Goal: Transaction & Acquisition: Obtain resource

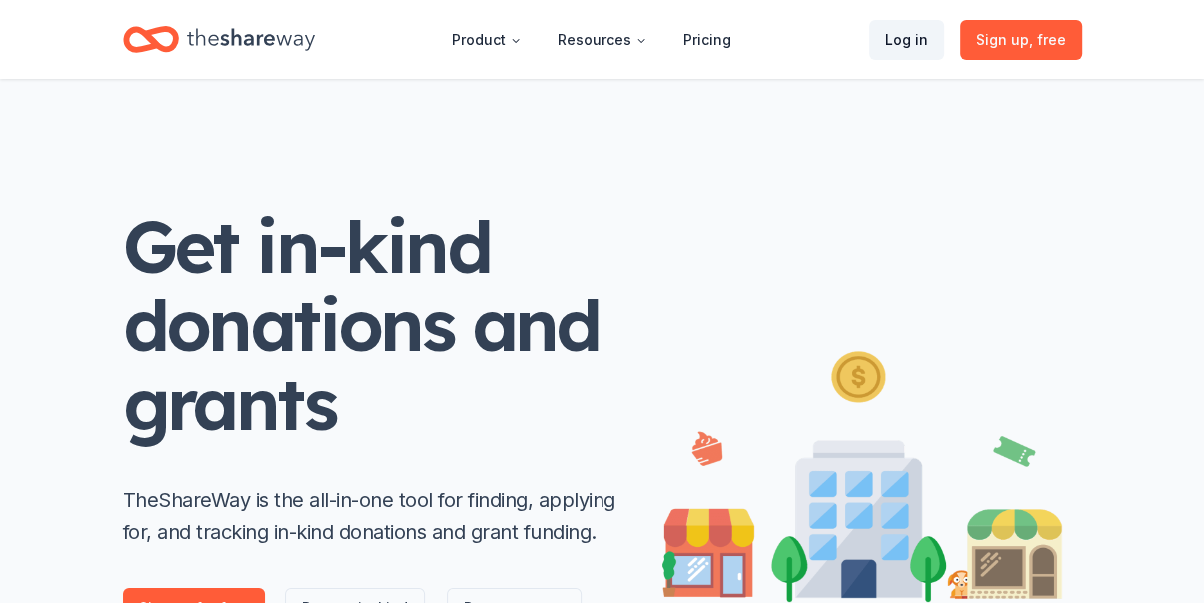
click at [918, 39] on link "Log in" at bounding box center [906, 40] width 75 height 40
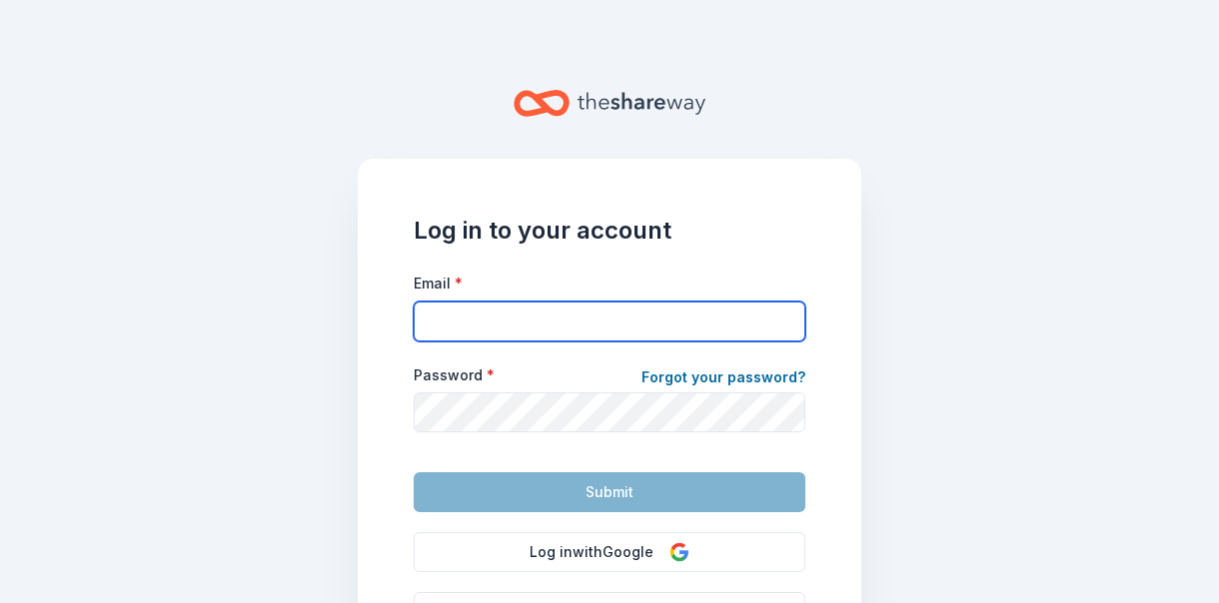
click at [565, 324] on input "Email *" at bounding box center [610, 322] width 392 height 40
type input "ronald.verday@gmail.com"
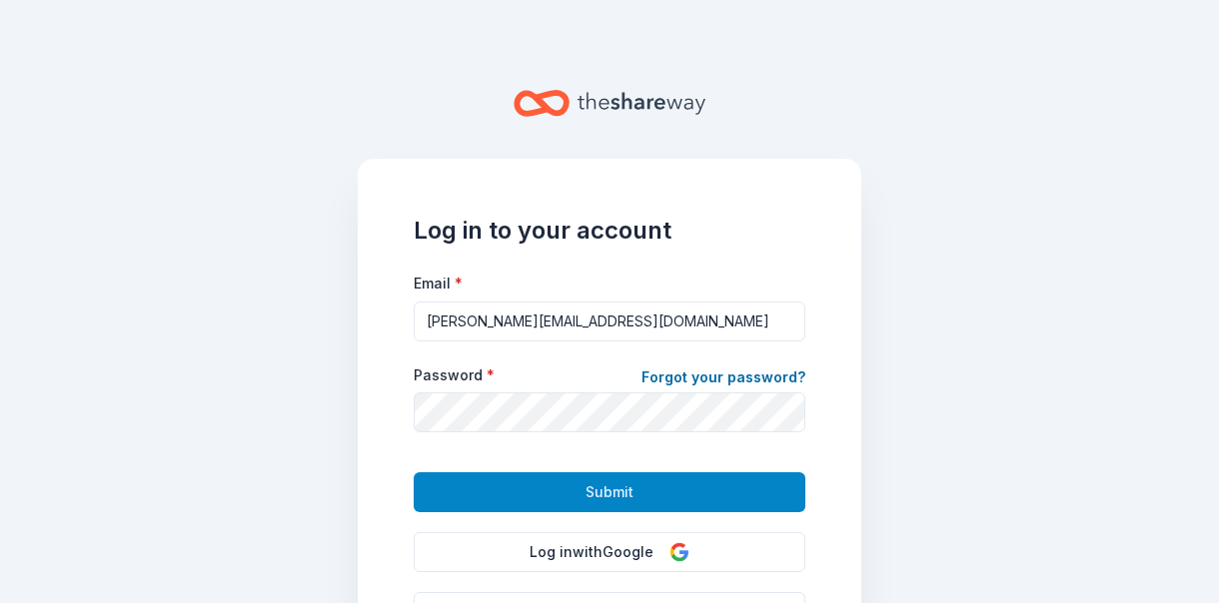
click at [570, 479] on button "Submit" at bounding box center [610, 493] width 392 height 40
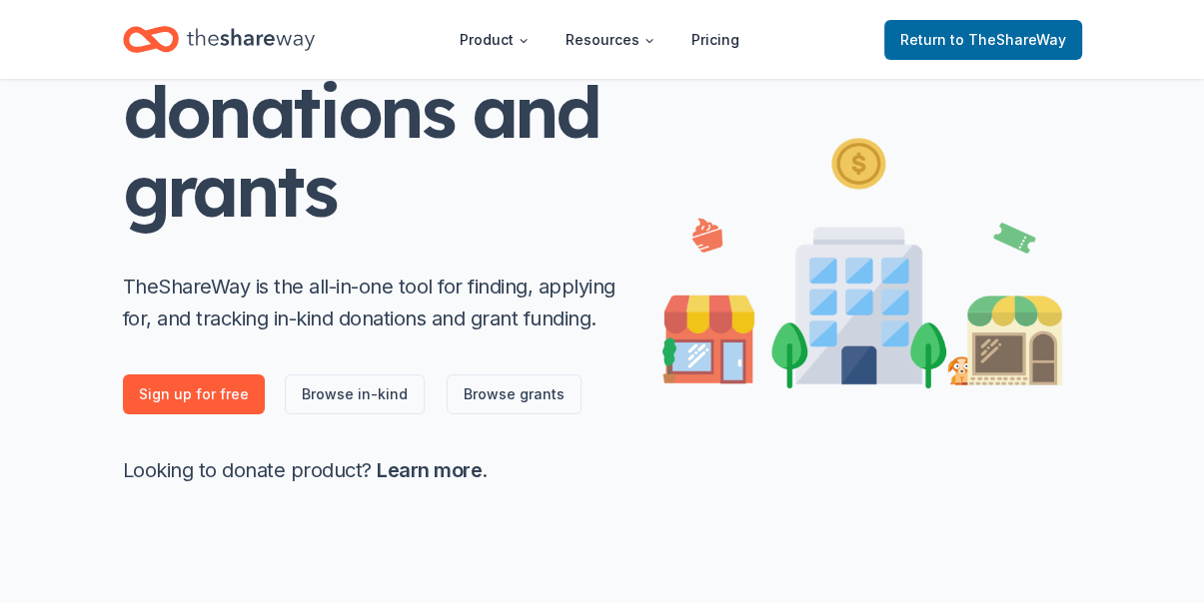
scroll to position [254, 0]
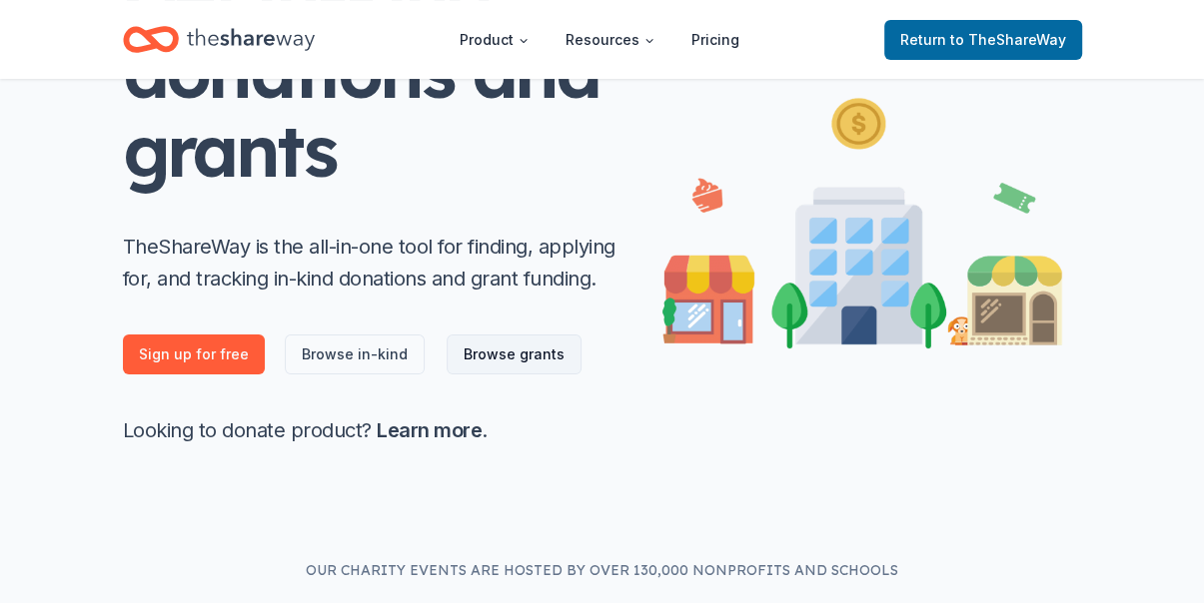
click at [499, 354] on link "Browse grants" at bounding box center [514, 355] width 135 height 40
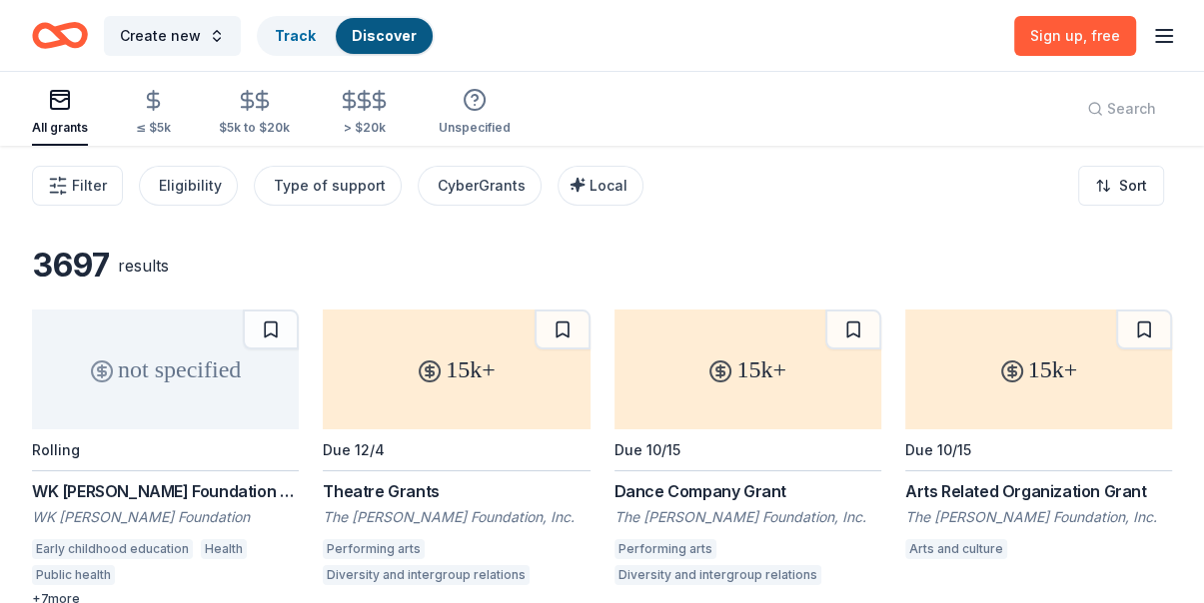
click at [59, 116] on div "All grants" at bounding box center [60, 112] width 56 height 48
click at [1078, 45] on link "Sign up , free" at bounding box center [1075, 36] width 122 height 40
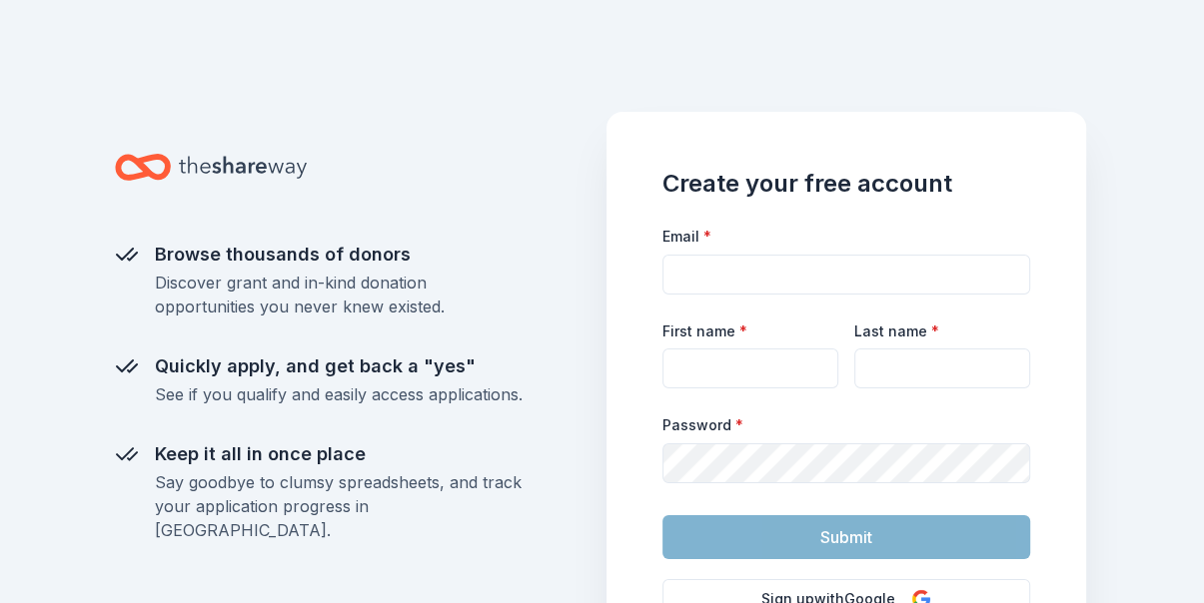
drag, startPoint x: 764, startPoint y: 252, endPoint x: 744, endPoint y: 282, distance: 36.0
click at [760, 256] on div "Email *" at bounding box center [846, 259] width 368 height 71
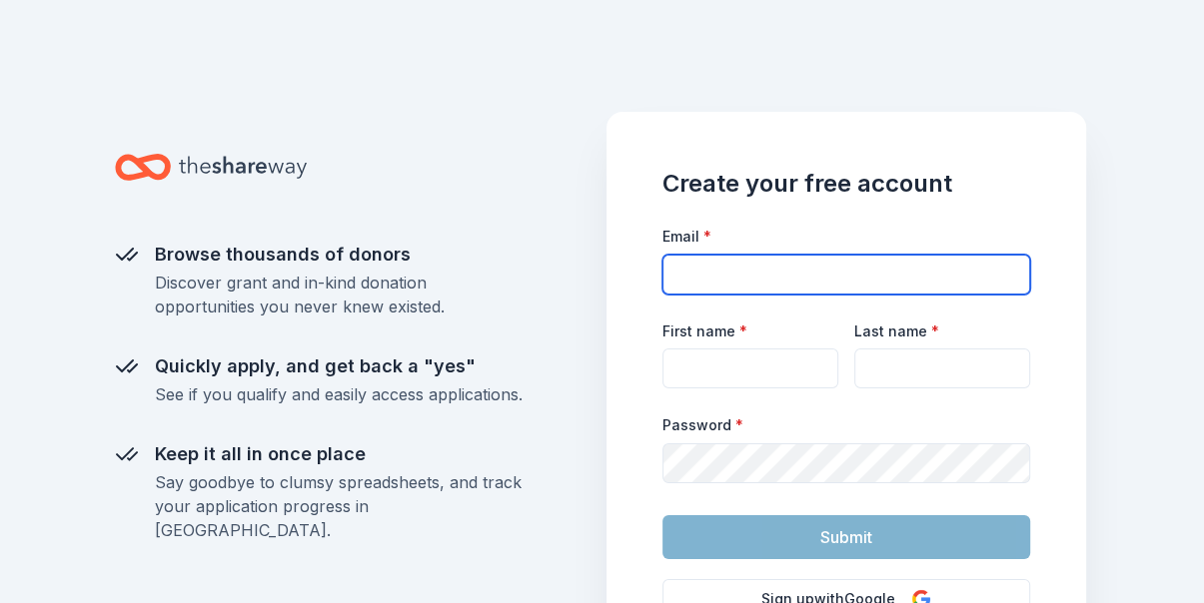
drag, startPoint x: 744, startPoint y: 282, endPoint x: 743, endPoint y: 268, distance: 14.0
click at [744, 283] on input "Email *" at bounding box center [846, 275] width 368 height 40
type input "ronald.verday@gmail.com"
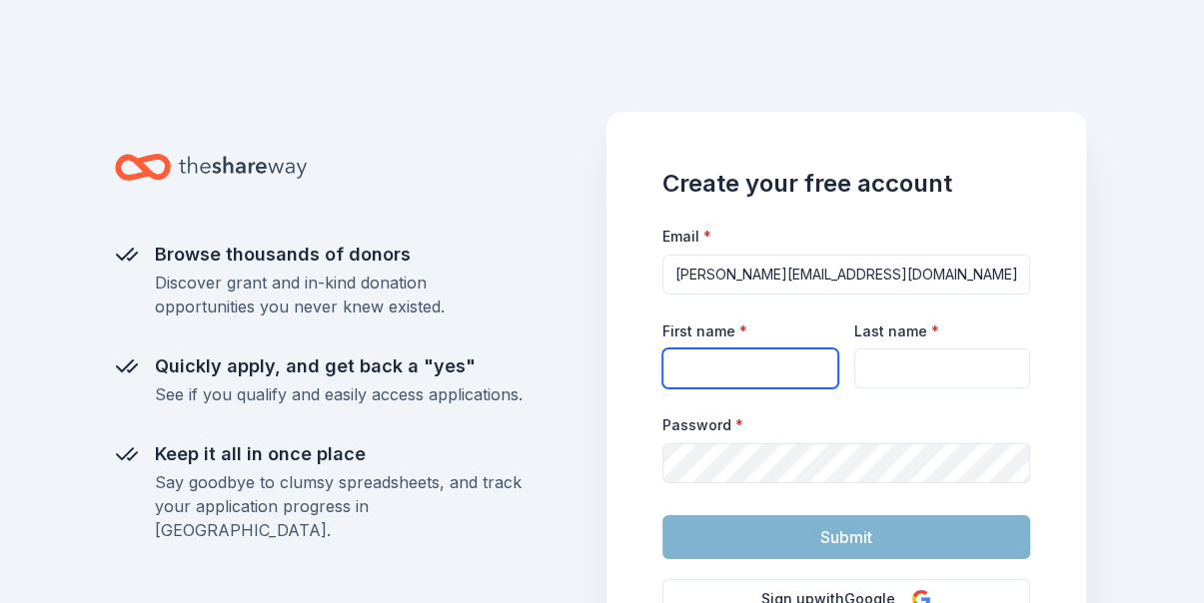
click at [693, 362] on input "First name *" at bounding box center [750, 369] width 176 height 40
type input "Ronald"
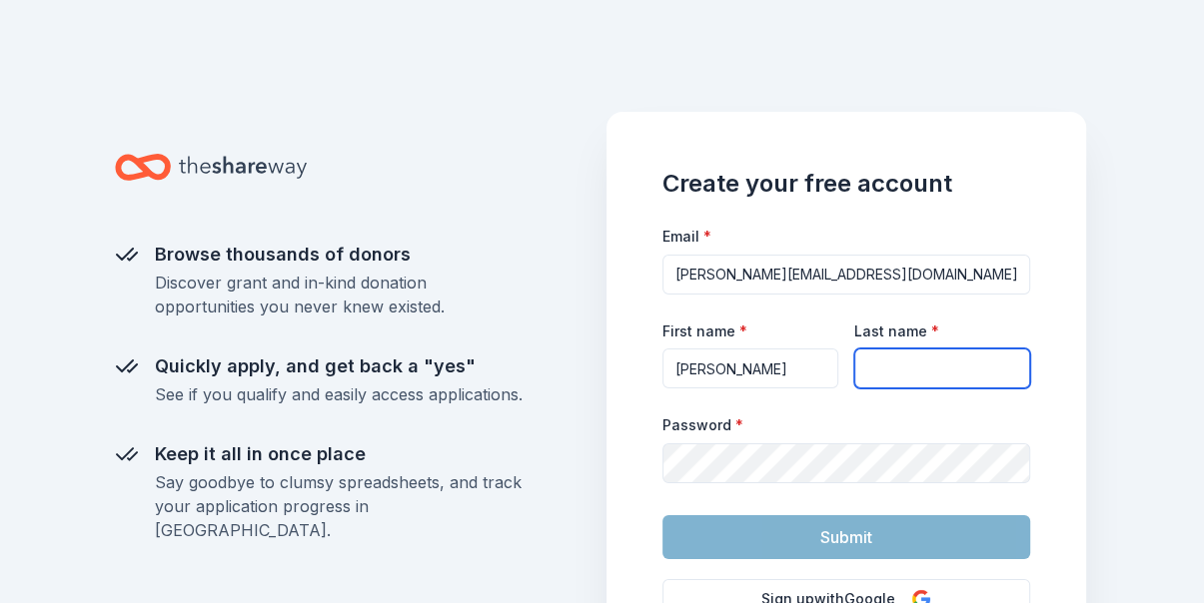
click at [910, 379] on input "Last name *" at bounding box center [942, 369] width 176 height 40
type input "Green"
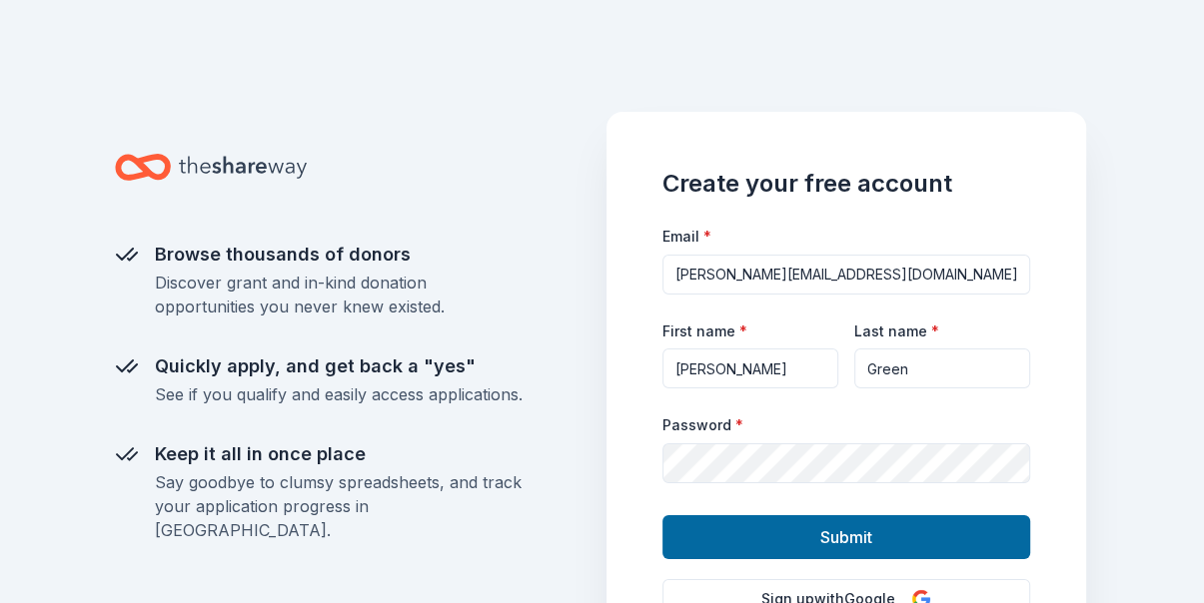
click at [784, 538] on button "Submit" at bounding box center [846, 537] width 368 height 44
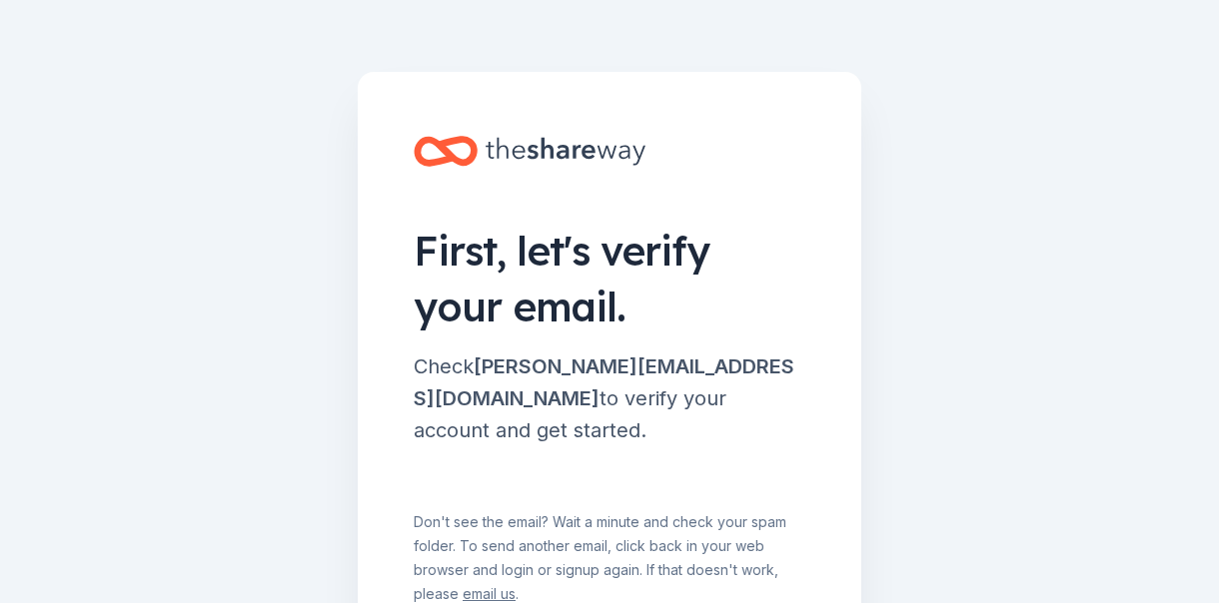
scroll to position [147, 0]
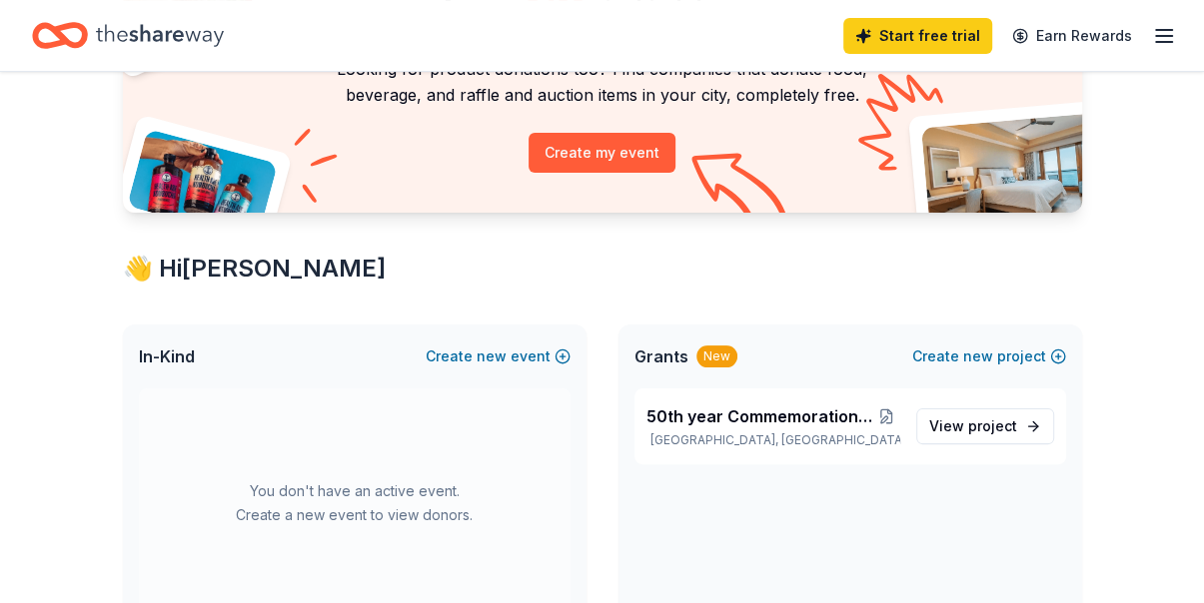
scroll to position [228, 0]
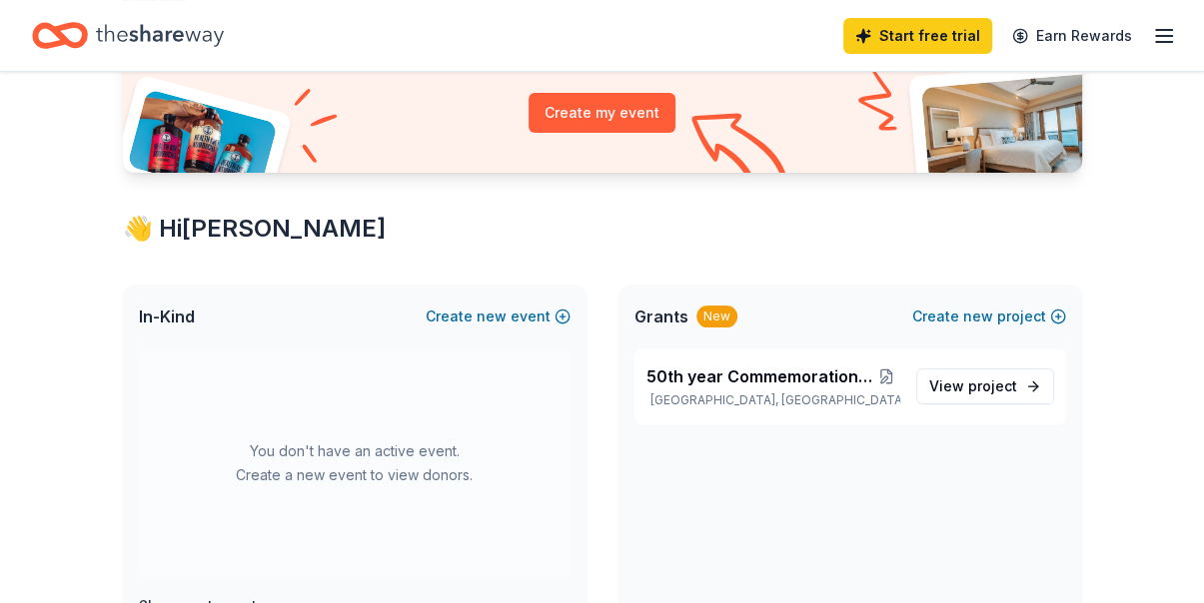
click at [1167, 38] on icon "button" at bounding box center [1164, 36] width 24 height 24
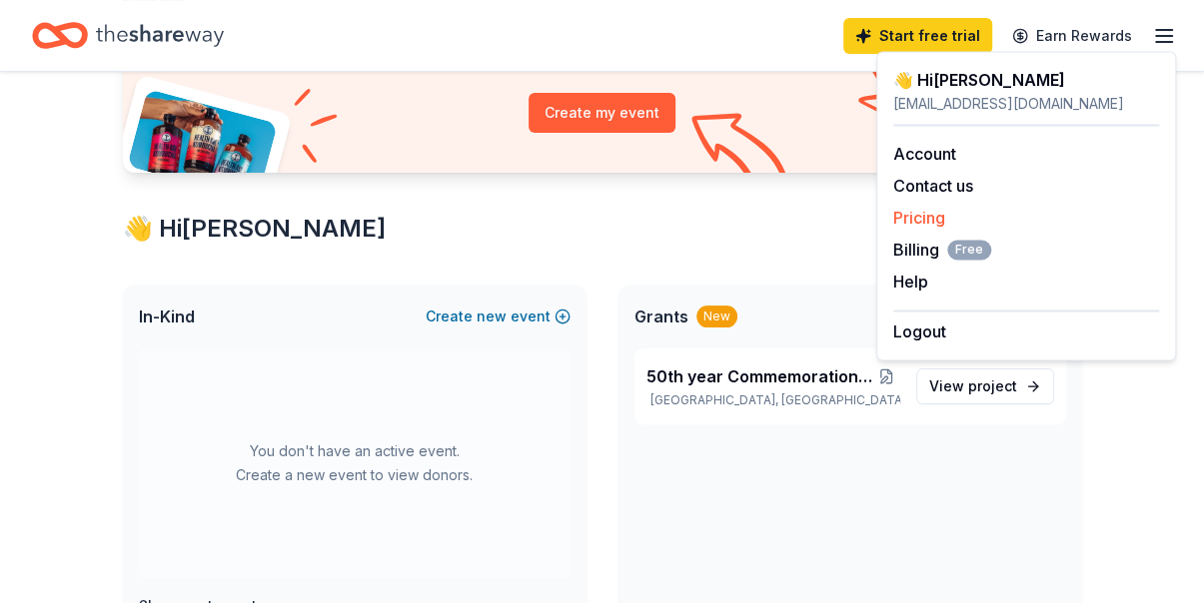
click at [920, 219] on link "Pricing" at bounding box center [919, 218] width 52 height 20
click at [919, 218] on link "Pricing" at bounding box center [919, 218] width 52 height 20
click at [927, 218] on link "Pricing" at bounding box center [919, 218] width 52 height 20
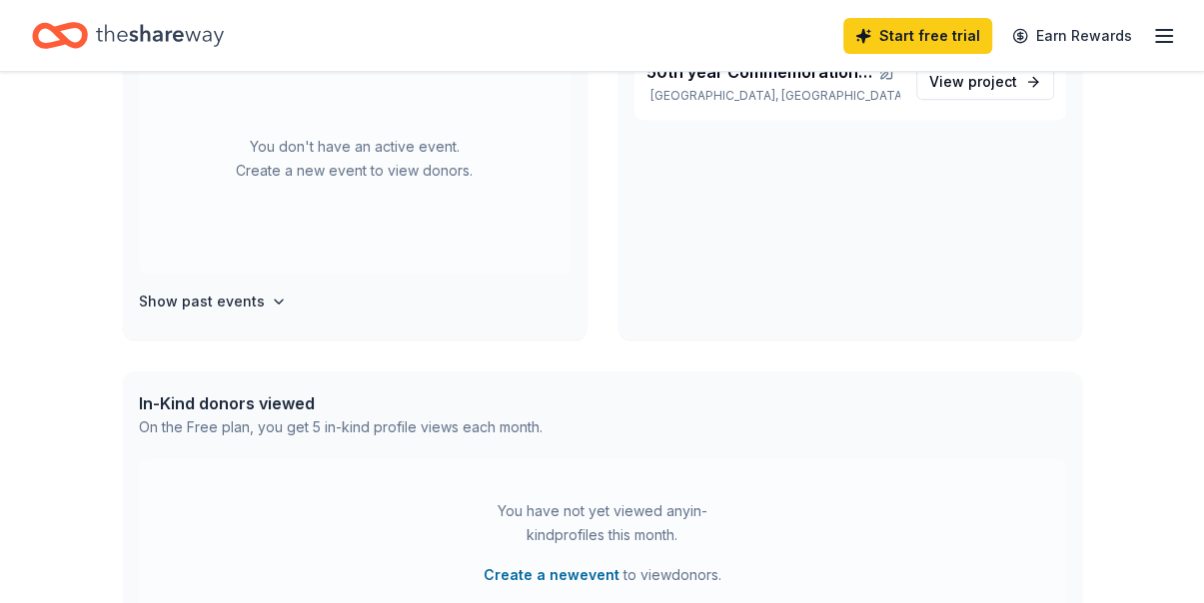
scroll to position [5, 0]
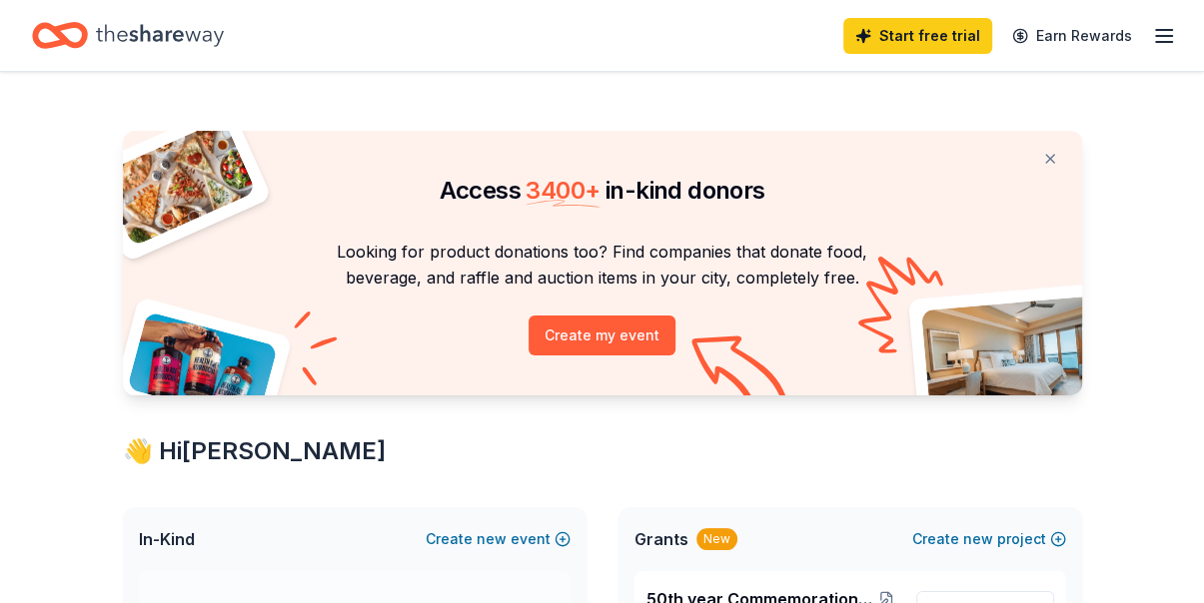
click at [1165, 42] on line "button" at bounding box center [1164, 42] width 16 height 0
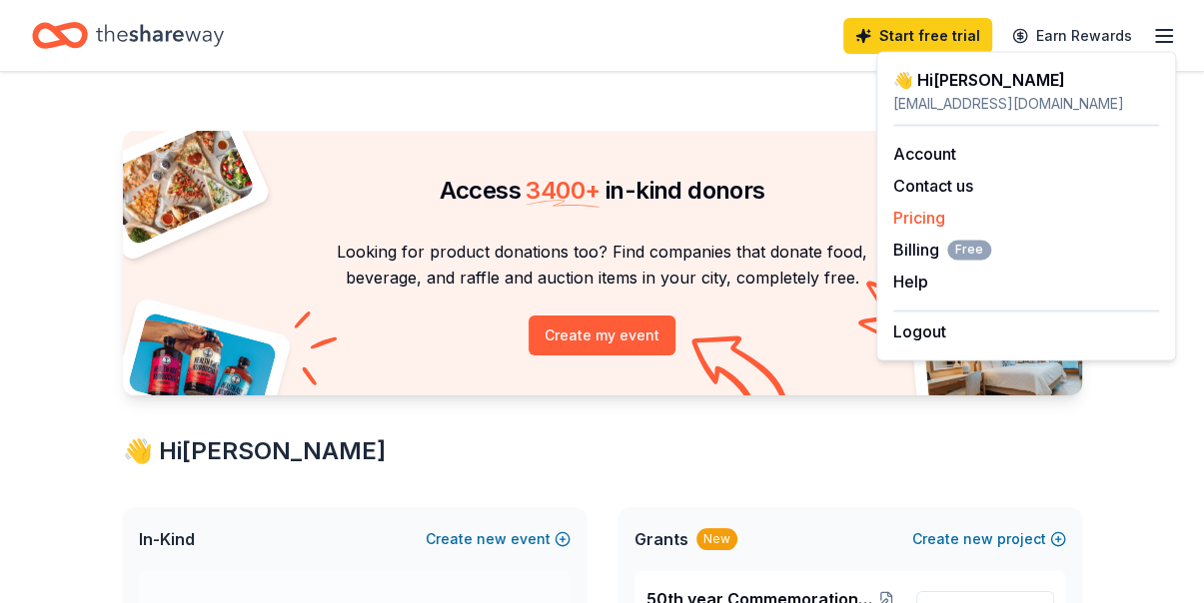
click at [919, 215] on link "Pricing" at bounding box center [919, 218] width 52 height 20
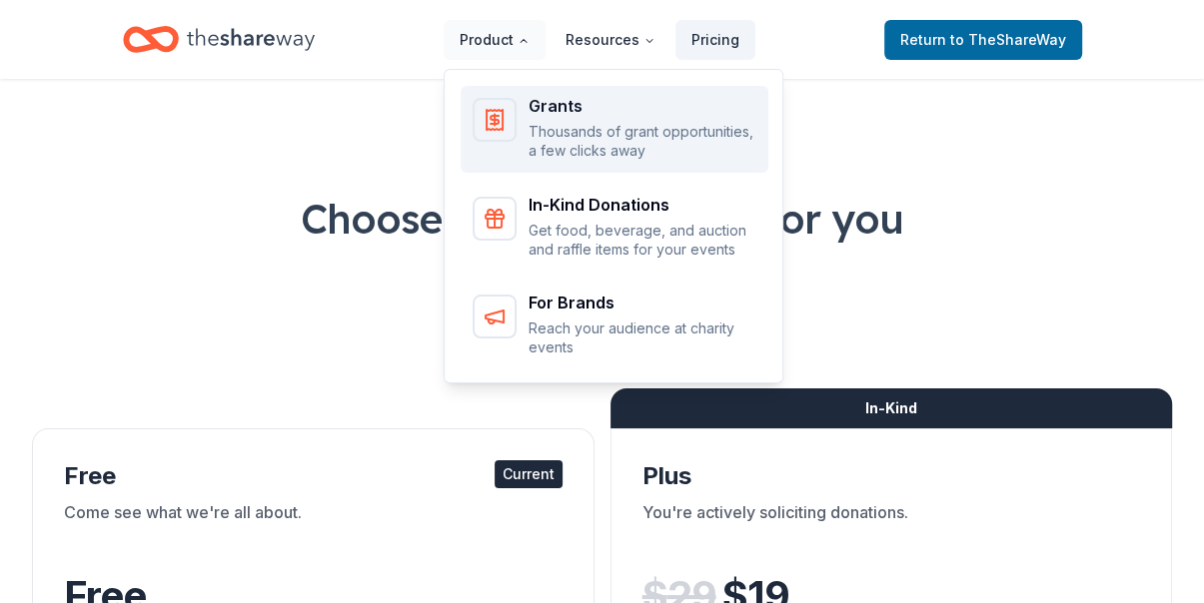
click at [583, 143] on p "Thousands of grant opportunities, a few clicks away" at bounding box center [642, 141] width 228 height 39
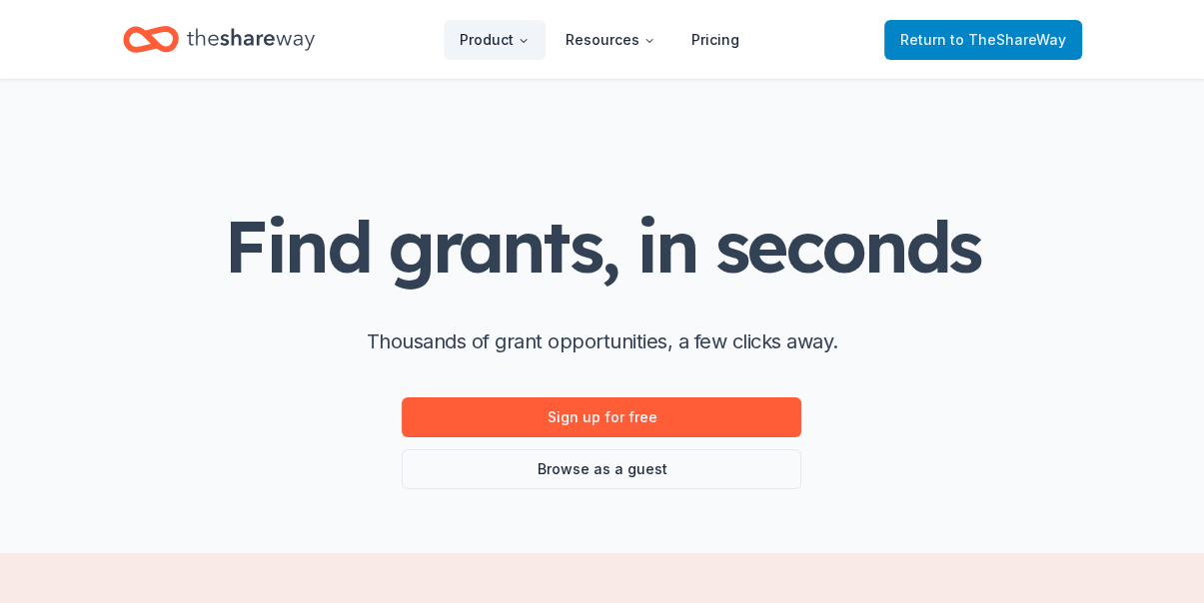
click at [971, 29] on span "Return to TheShareWay" at bounding box center [983, 40] width 166 height 24
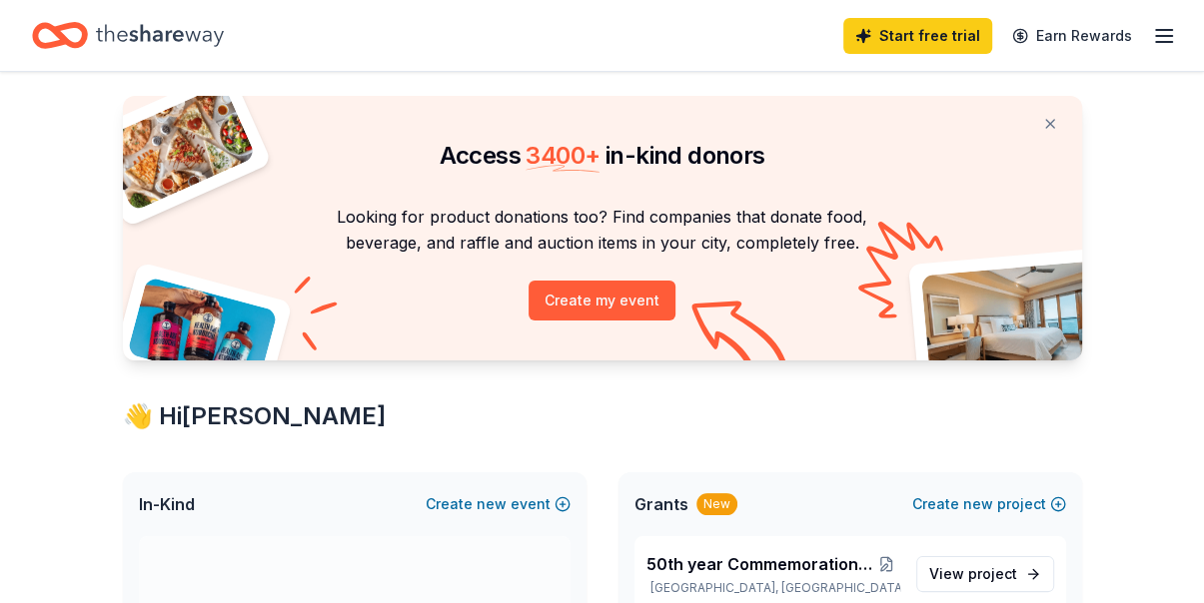
scroll to position [187, 0]
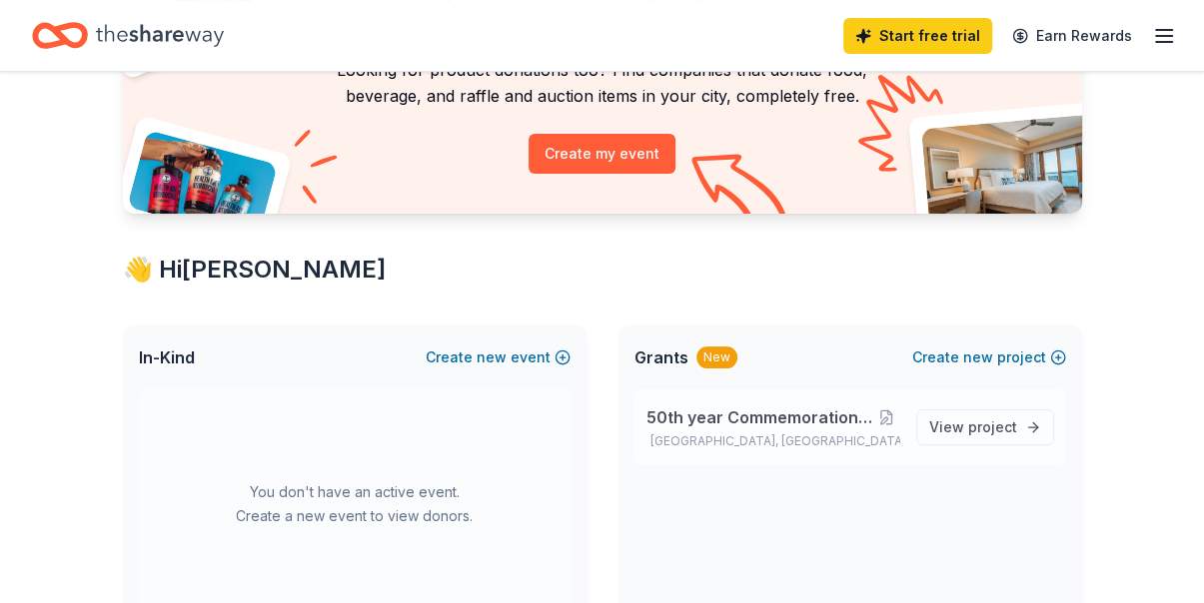
click at [697, 419] on span "50th year Commemoration Vietnam Veteran" at bounding box center [760, 418] width 228 height 24
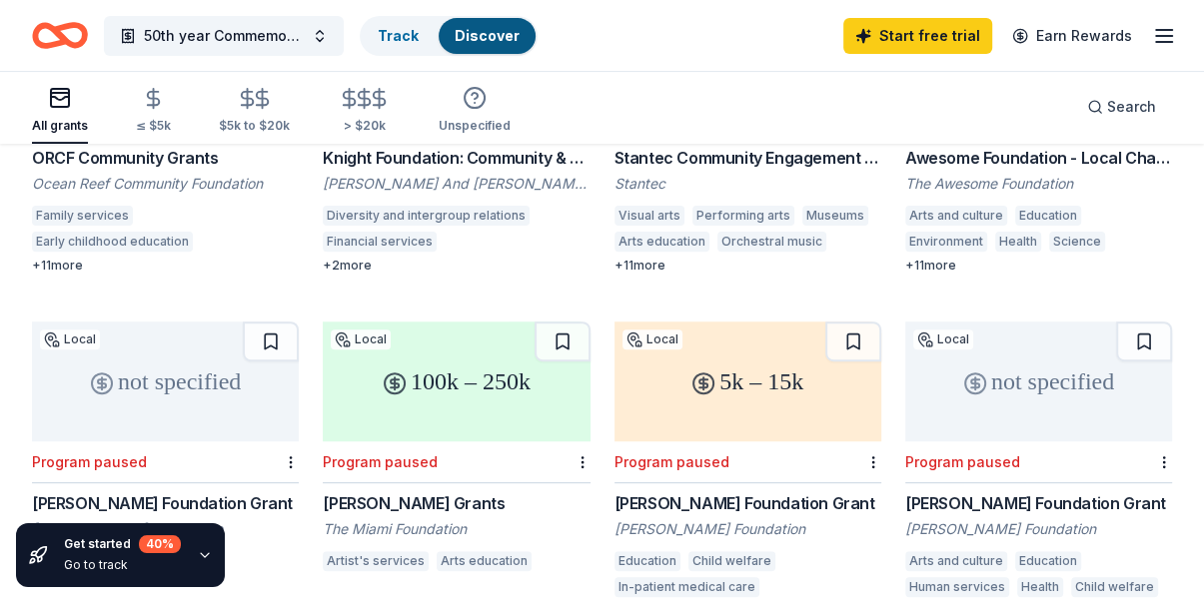
scroll to position [468, 0]
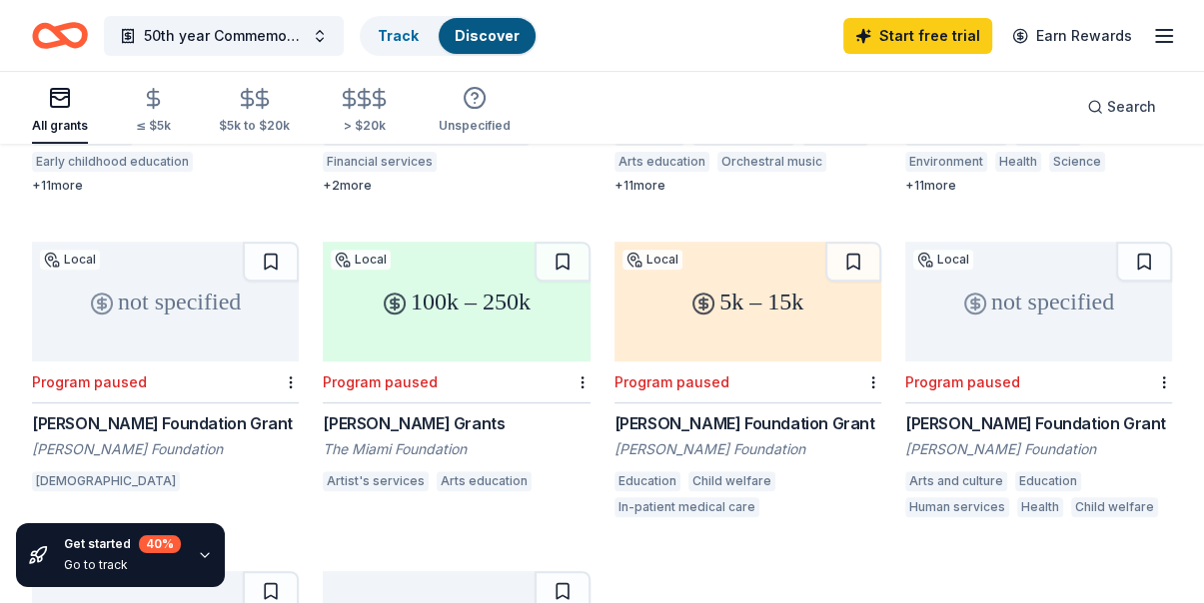
click at [1191, 598] on div "146 results in Miami Gardens, FL Your project is missing cause tags Edit your p…" at bounding box center [602, 353] width 1204 height 1351
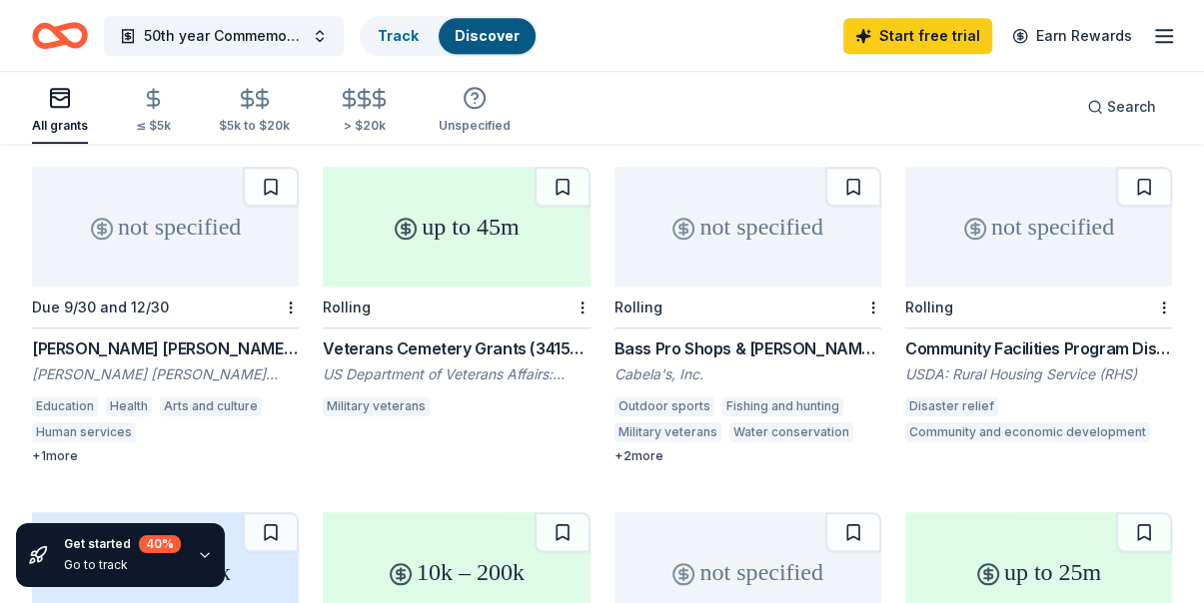
scroll to position [1258, 0]
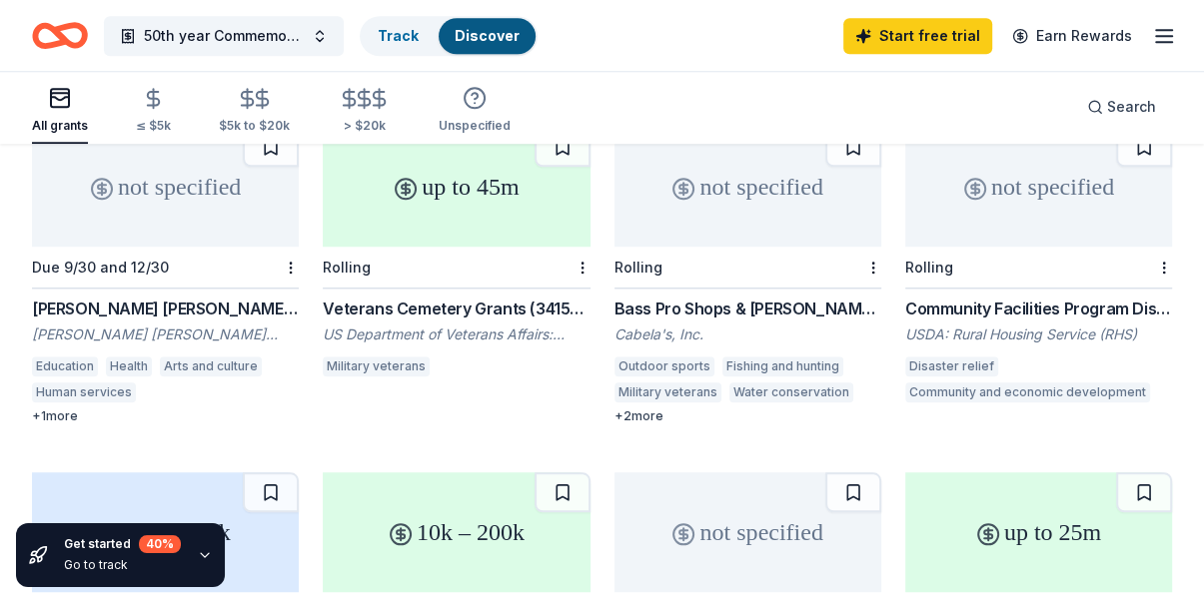
click at [688, 309] on div "Bass Pro Shops & [PERSON_NAME]'s Funding" at bounding box center [747, 309] width 267 height 24
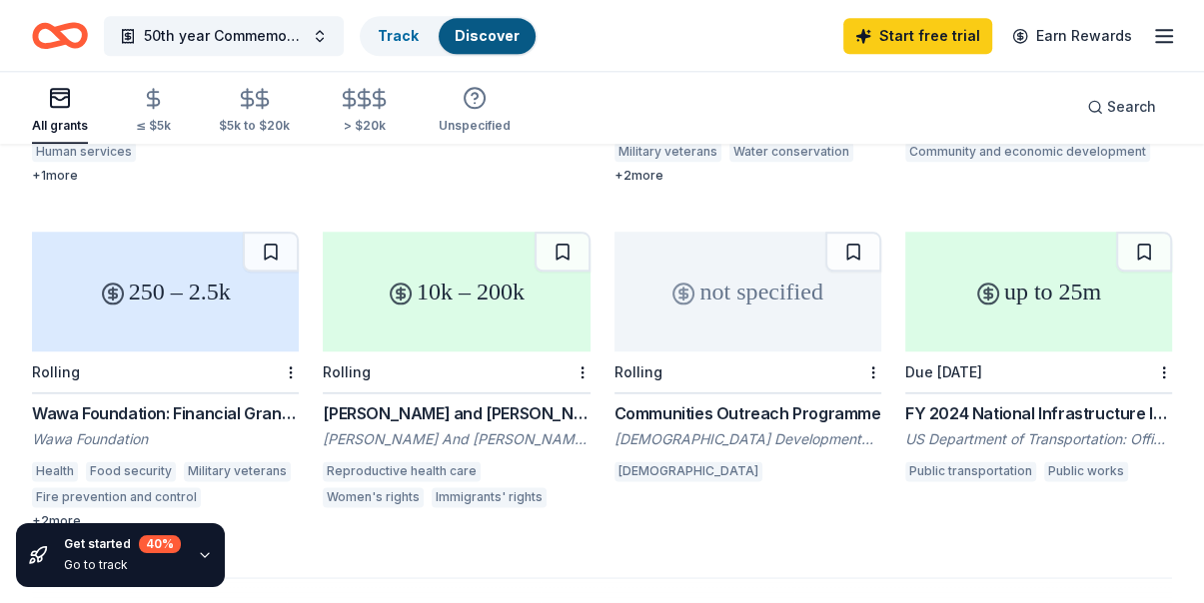
scroll to position [1538, 0]
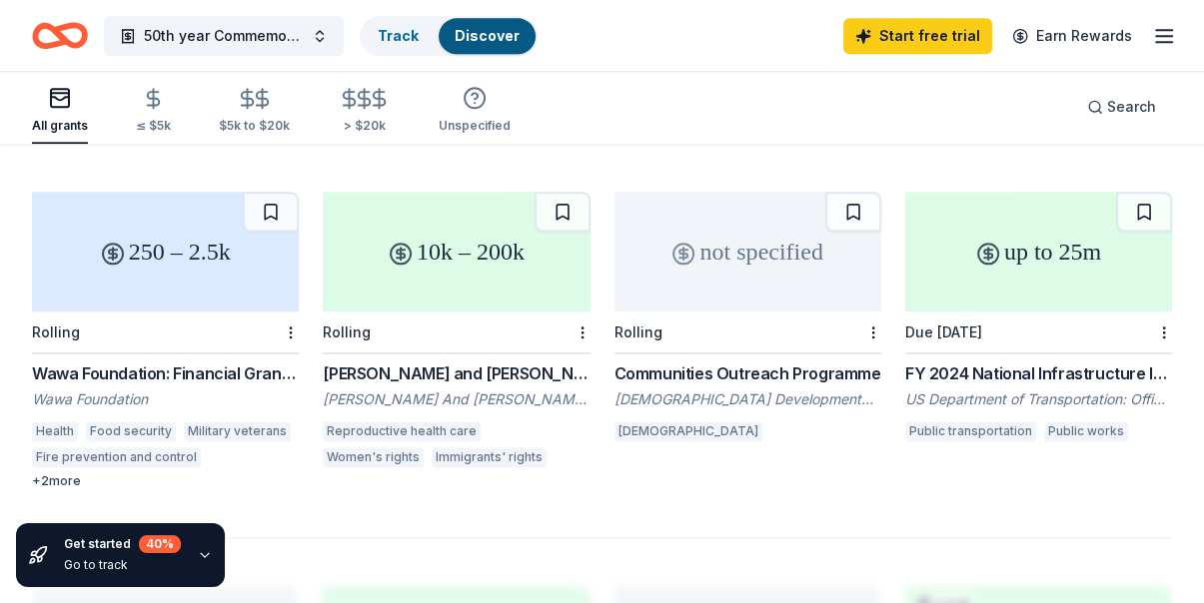
click at [205, 382] on div "Wawa Foundation: Financial Grants - Local Connection Grants (Grants less than $…" at bounding box center [165, 374] width 267 height 24
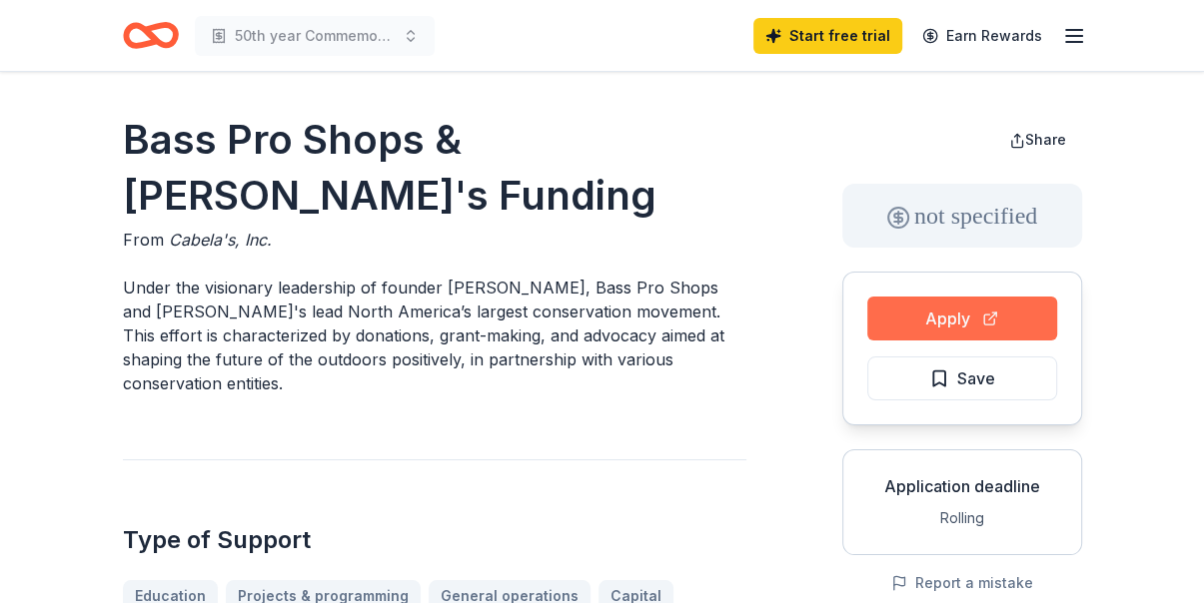
click at [954, 319] on button "Apply" at bounding box center [962, 319] width 190 height 44
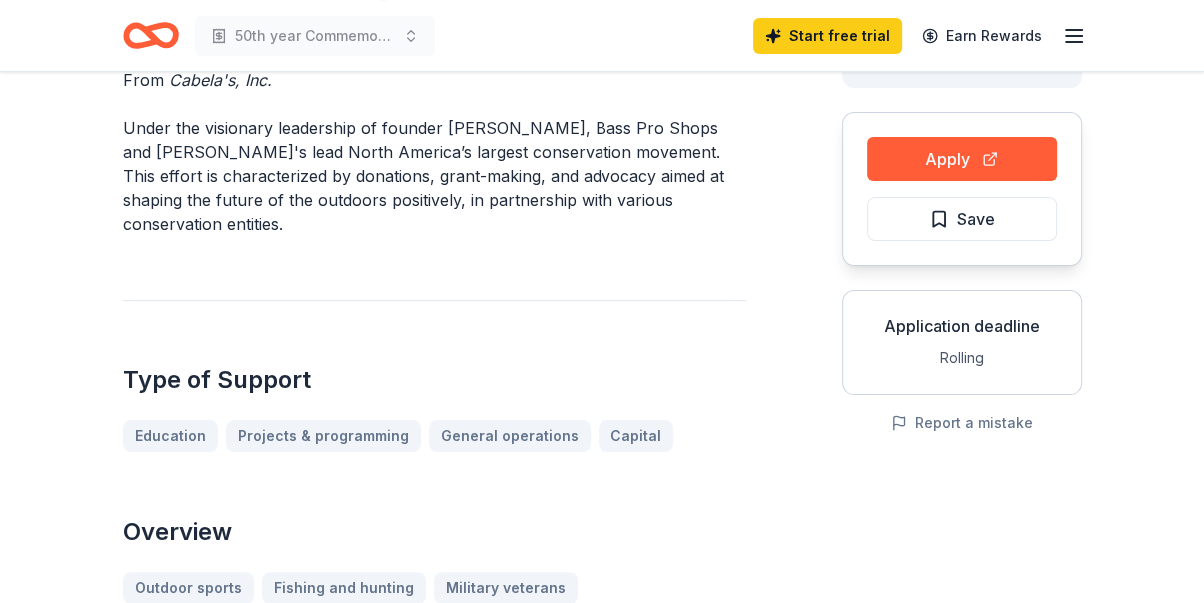
scroll to position [227, 0]
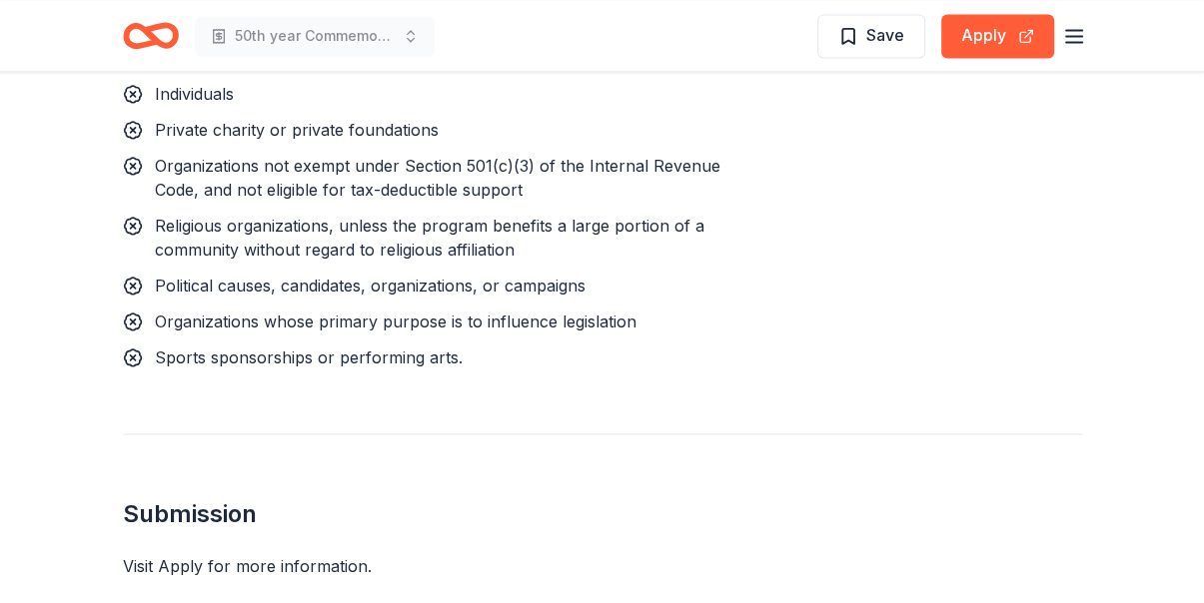
scroll to position [1968, 0]
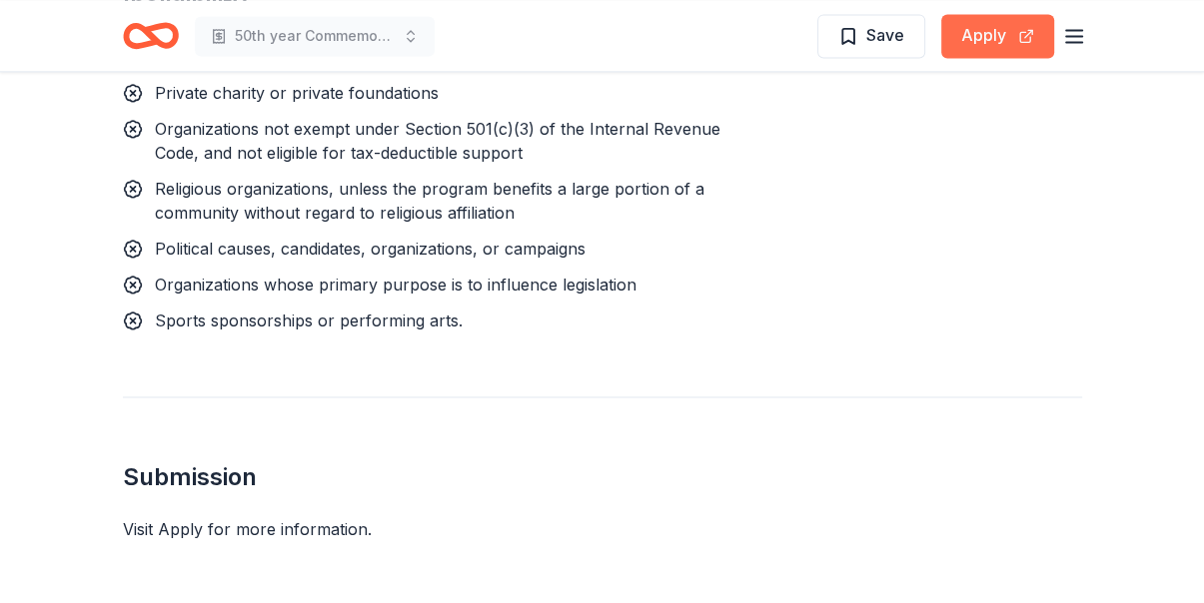
click at [990, 34] on button "Apply" at bounding box center [997, 36] width 113 height 44
